Goal: Task Accomplishment & Management: Use online tool/utility

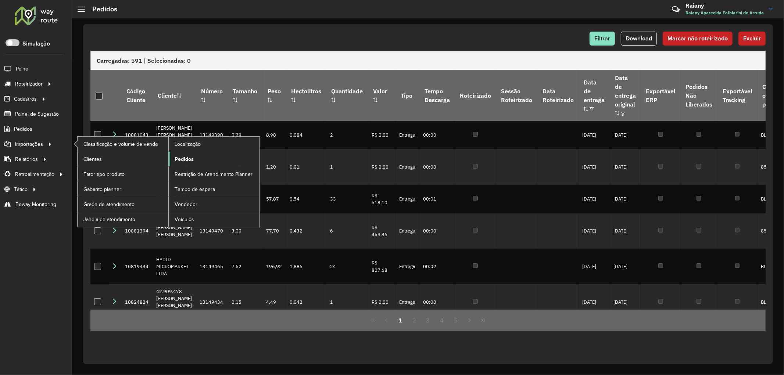
click at [182, 158] on span "Pedidos" at bounding box center [184, 160] width 19 height 8
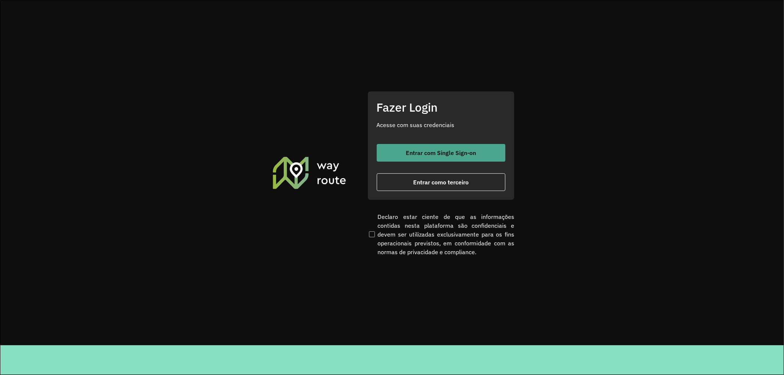
click at [449, 152] on span "Entrar com Single Sign-on" at bounding box center [441, 153] width 70 height 6
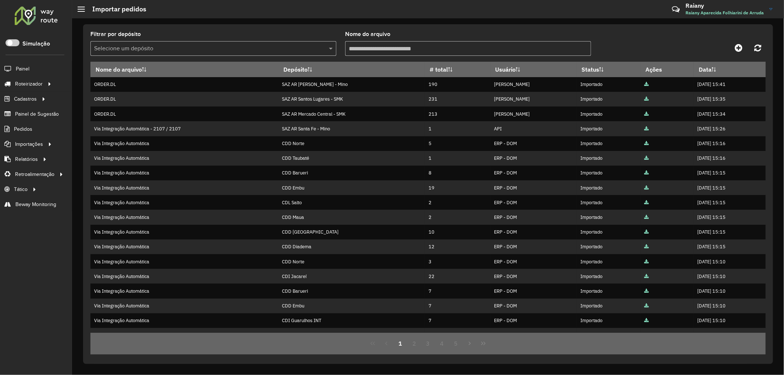
click at [135, 46] on input "text" at bounding box center [206, 48] width 224 height 9
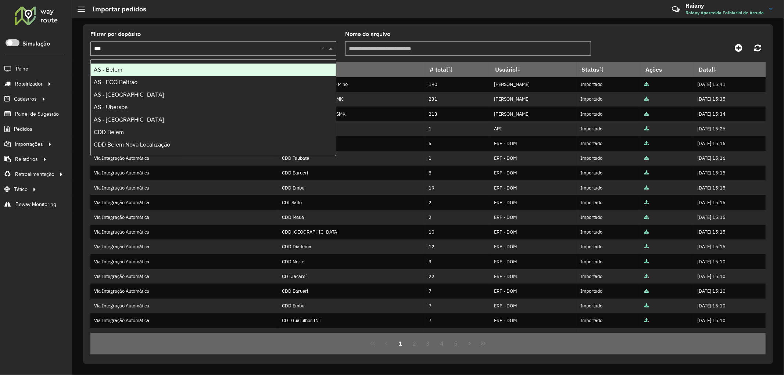
type input "****"
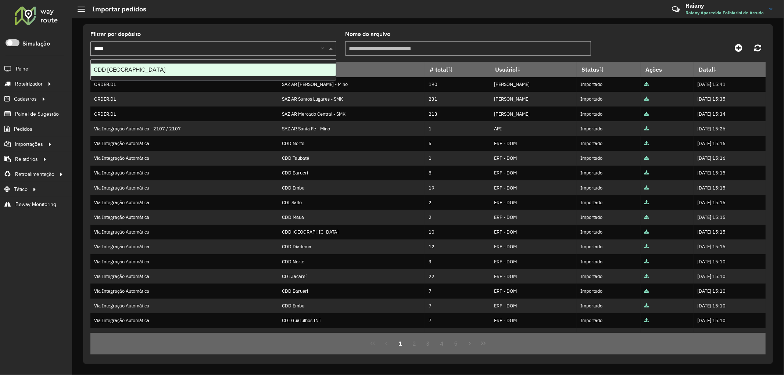
click at [138, 71] on span "CDD Belo Horizonte" at bounding box center [130, 70] width 72 height 6
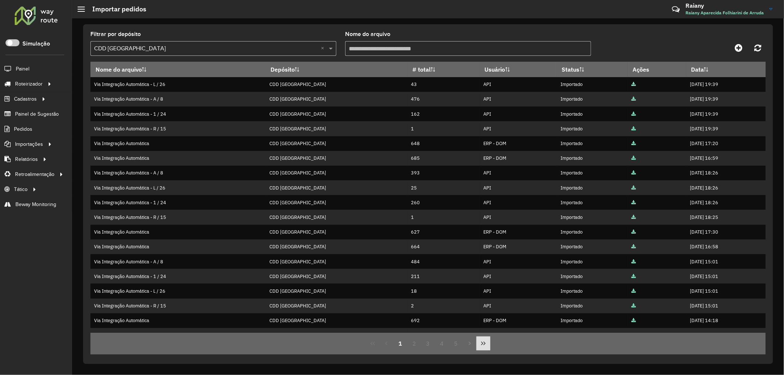
click at [483, 347] on icon "Last Page" at bounding box center [484, 344] width 6 height 6
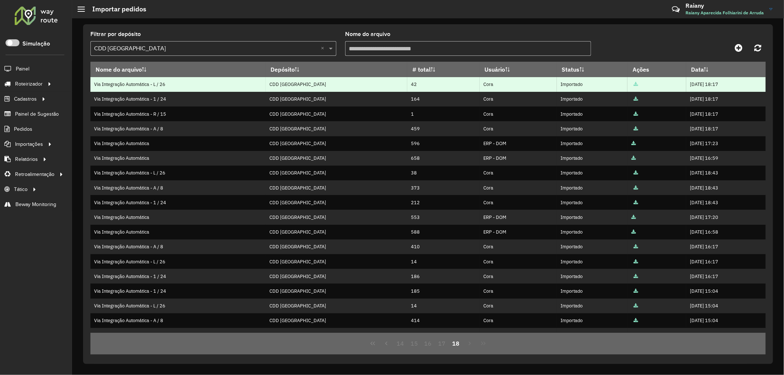
click at [634, 85] on icon at bounding box center [636, 84] width 4 height 5
